Goal: Information Seeking & Learning: Learn about a topic

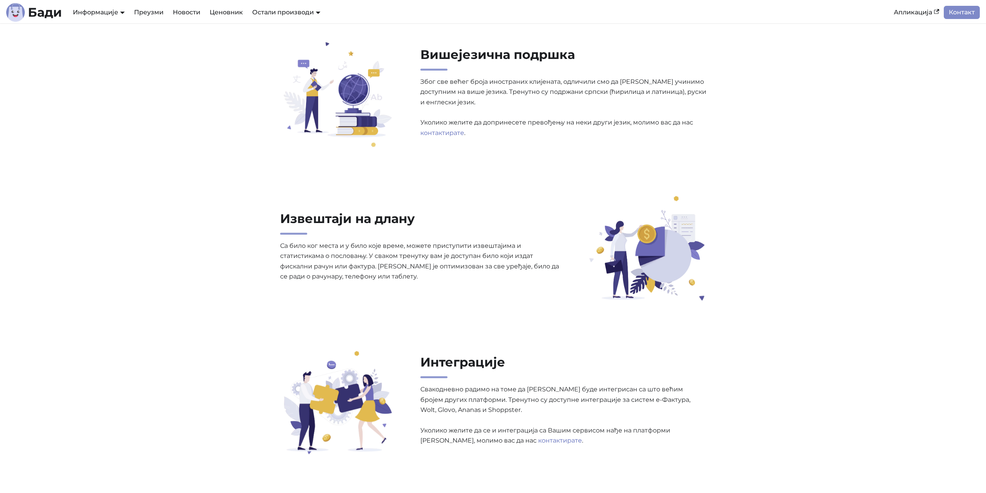
scroll to position [1123, 0]
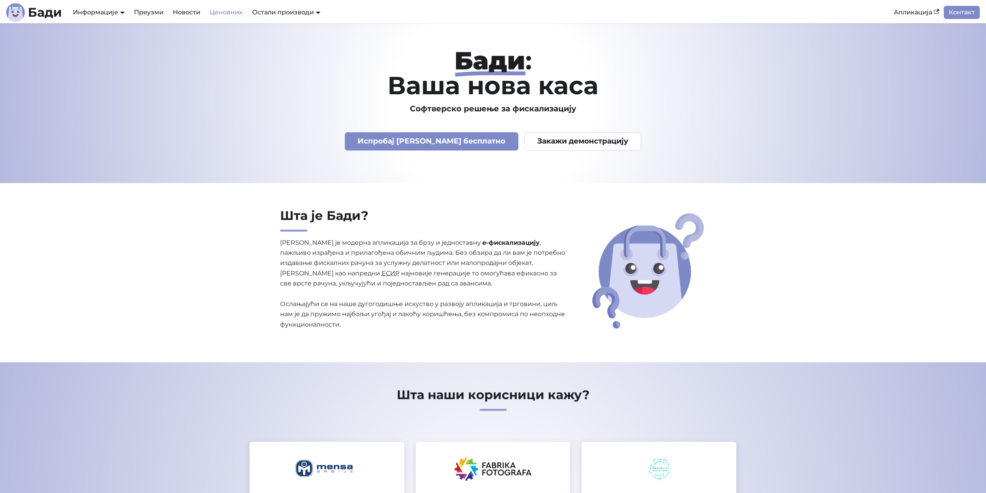
click at [232, 14] on link "Ценовник" at bounding box center [226, 12] width 43 height 13
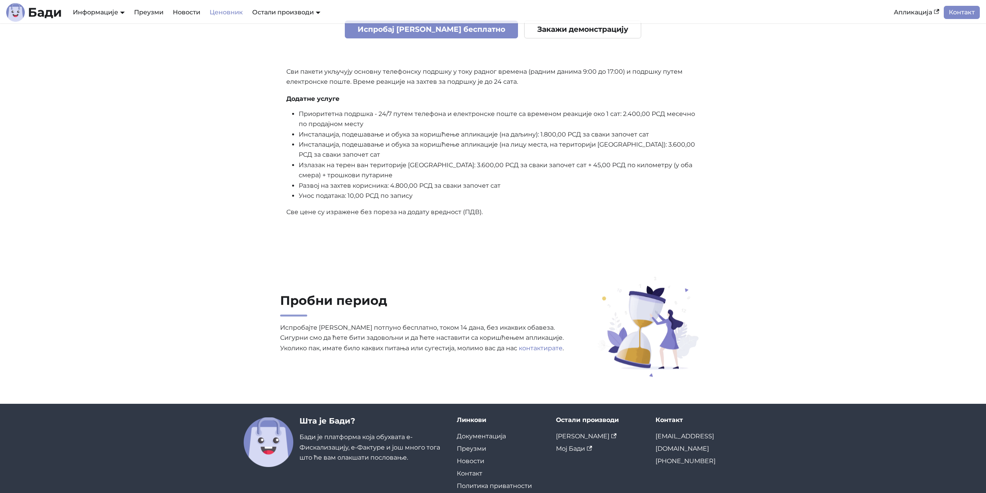
scroll to position [344, 0]
